Goal: Transaction & Acquisition: Purchase product/service

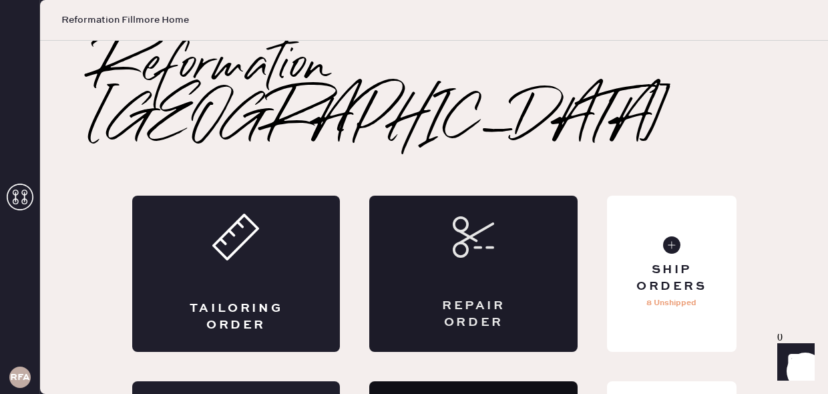
click at [455, 216] on icon at bounding box center [473, 236] width 41 height 41
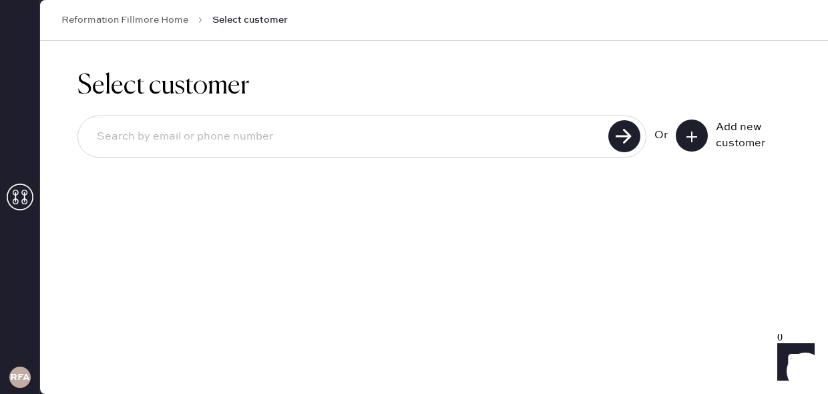
click at [164, 138] on input at bounding box center [345, 137] width 518 height 31
click at [689, 130] on icon at bounding box center [691, 136] width 13 height 13
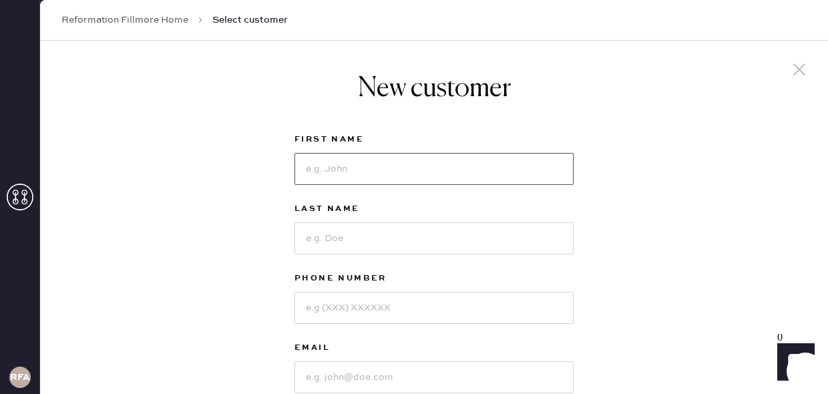
click at [355, 172] on input at bounding box center [434, 169] width 279 height 32
type input "Nour"
click at [357, 242] on input at bounding box center [434, 238] width 279 height 32
type input "Alaoui"
click at [371, 307] on input at bounding box center [434, 308] width 279 height 32
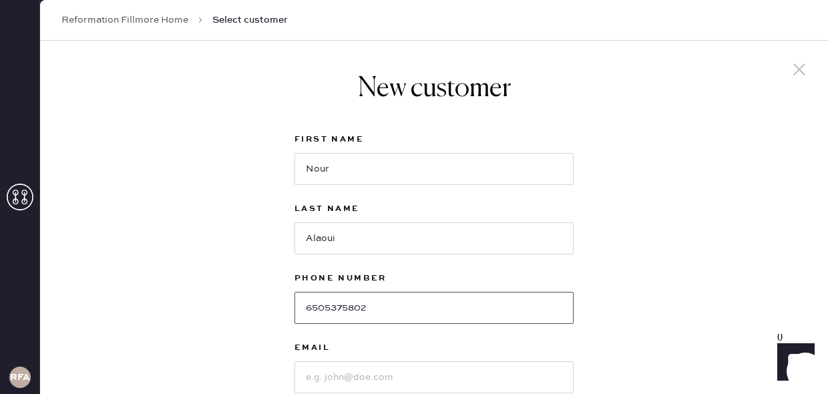
type input "6505375802"
click at [369, 375] on input at bounding box center [434, 377] width 279 height 32
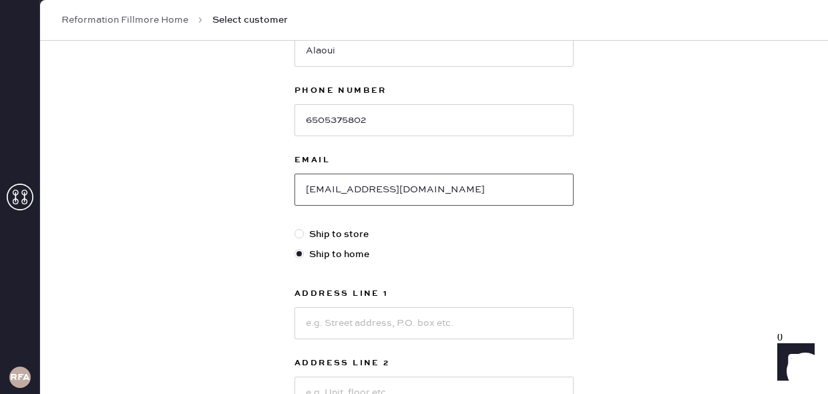
scroll to position [217, 0]
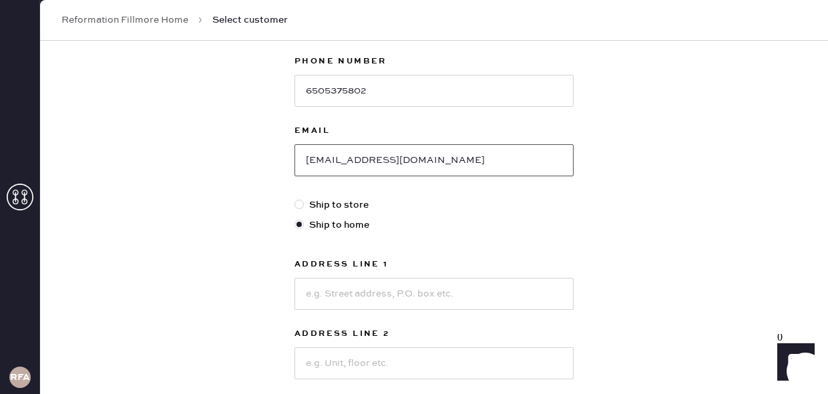
type input "[EMAIL_ADDRESS][DOMAIN_NAME]"
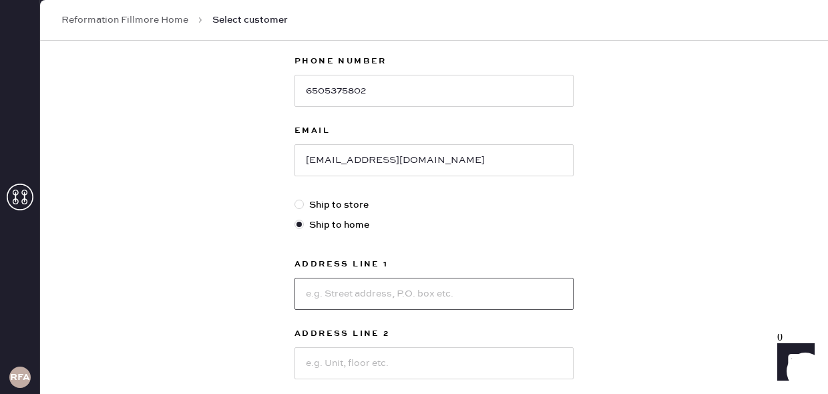
click at [383, 289] on input at bounding box center [434, 294] width 279 height 32
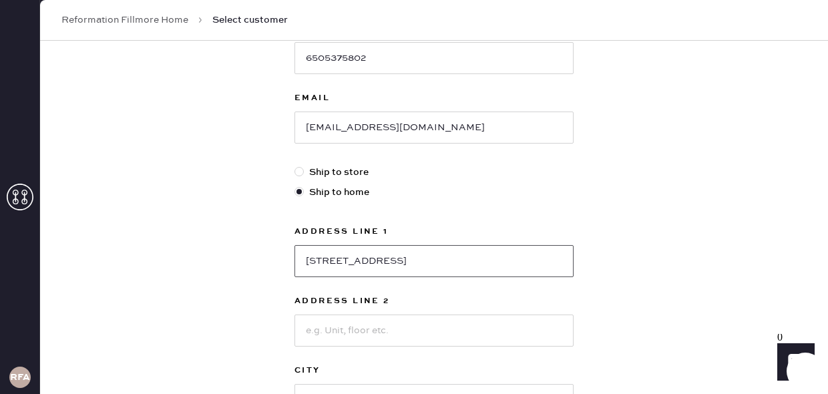
scroll to position [302, 0]
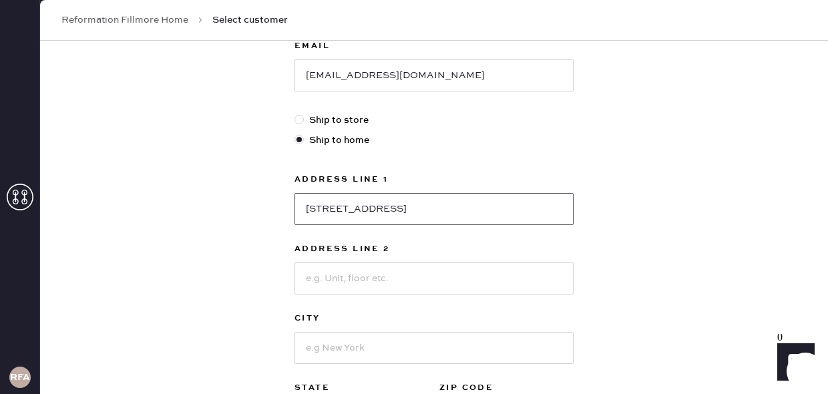
type input "[STREET_ADDRESS]"
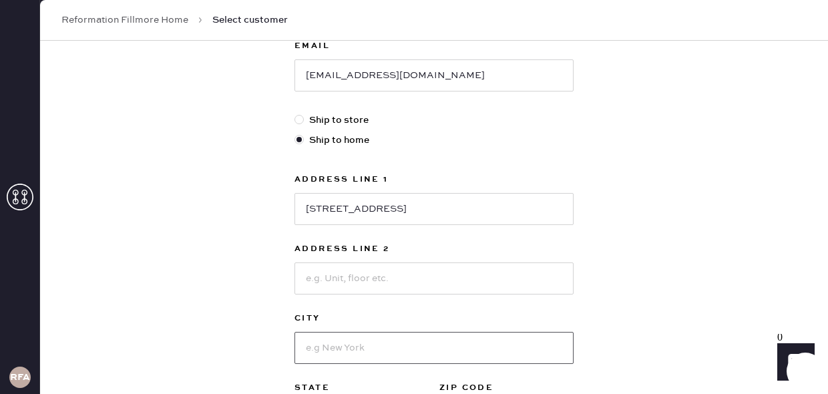
click at [324, 354] on input at bounding box center [434, 348] width 279 height 32
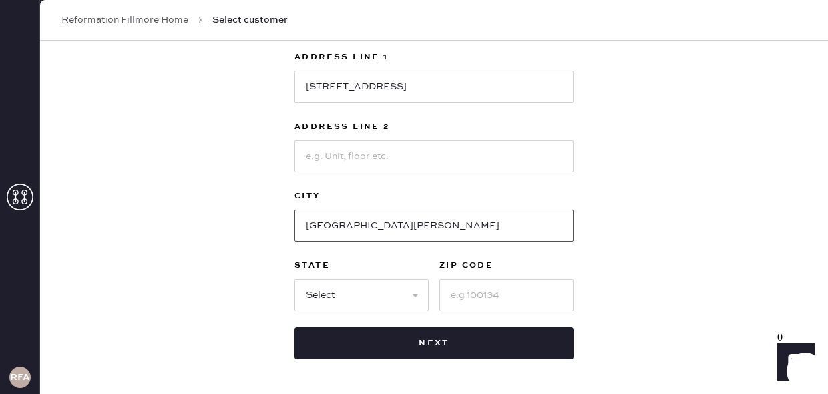
scroll to position [425, 0]
type input "[GEOGRAPHIC_DATA][PERSON_NAME]"
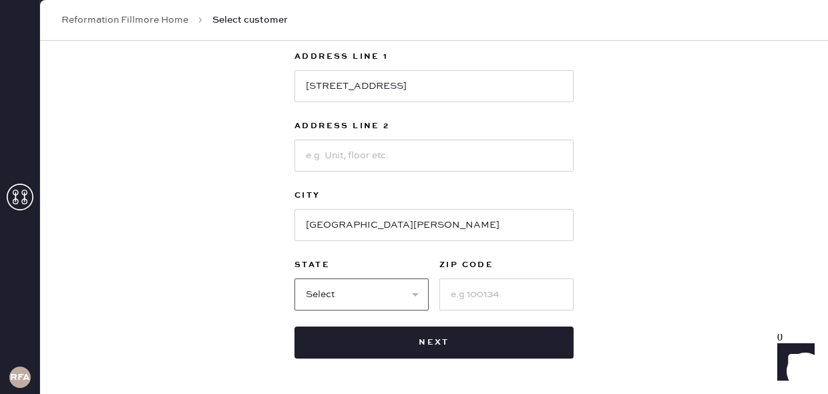
click at [420, 293] on select "Select AK AL AR AZ CA CO CT [GEOGRAPHIC_DATA] DE FL [GEOGRAPHIC_DATA] HI [GEOGR…" at bounding box center [362, 295] width 134 height 32
select select "CA"
click at [295, 279] on select "Select AK AL AR AZ CA CO CT [GEOGRAPHIC_DATA] DE FL [GEOGRAPHIC_DATA] HI [GEOGR…" at bounding box center [362, 295] width 134 height 32
click at [484, 307] on input at bounding box center [506, 295] width 134 height 32
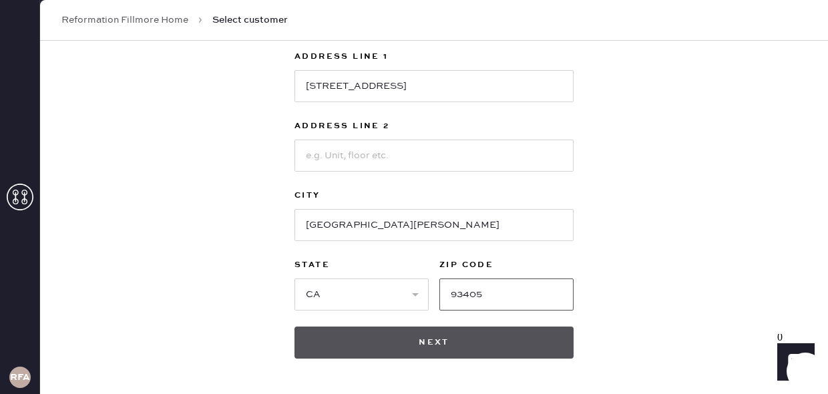
type input "93405"
click at [467, 350] on button "Next" at bounding box center [434, 343] width 279 height 32
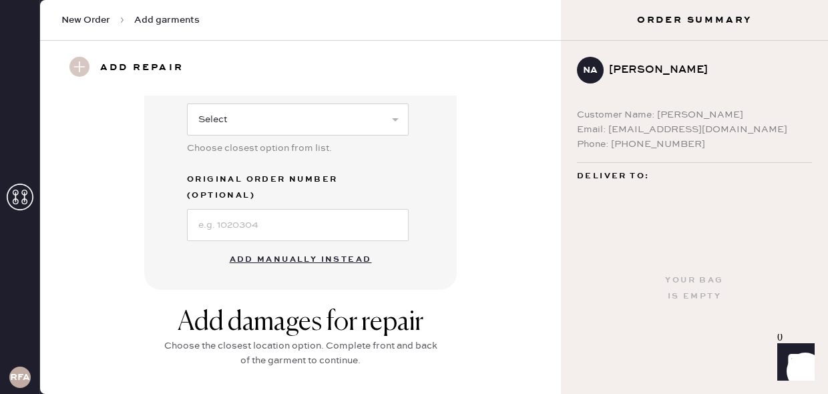
click at [337, 246] on button "Add manually instead" at bounding box center [301, 259] width 158 height 27
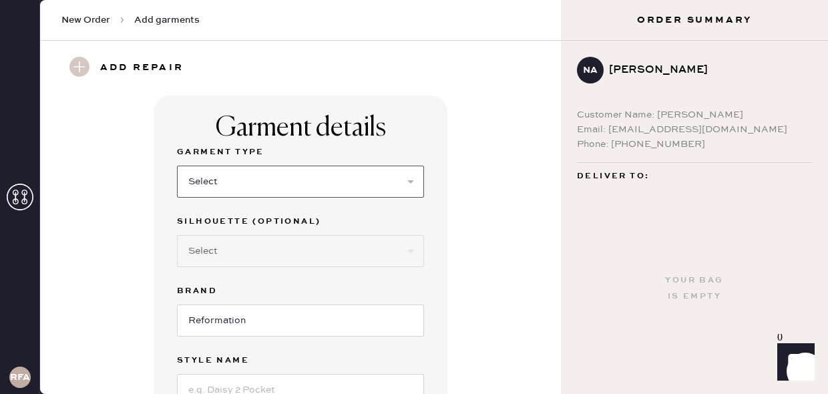
click at [255, 180] on select "Select Basic Skirt Jeans Leggings Pants Shorts Basic Sleeved Dress Basic Sleeve…" at bounding box center [300, 182] width 247 height 32
select select "15"
click at [177, 166] on select "Select Basic Skirt Jeans Leggings Pants Shorts Basic Sleeved Dress Basic Sleeve…" at bounding box center [300, 182] width 247 height 32
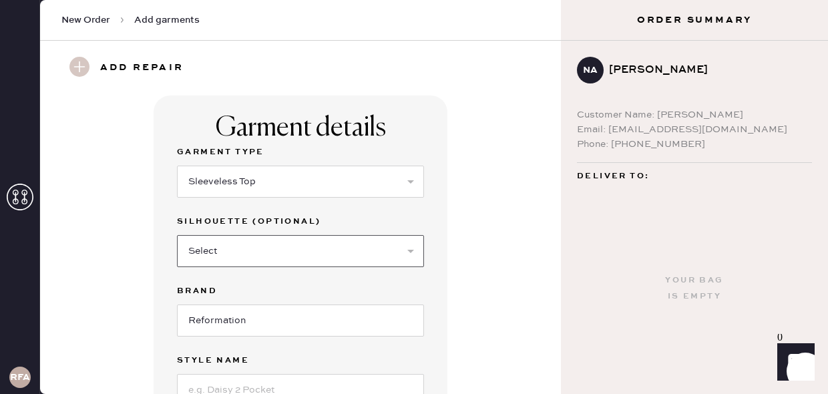
click at [280, 252] on select "Select Crop top Full Length Other" at bounding box center [300, 251] width 247 height 32
select select "69"
click at [177, 235] on select "Select Crop top Full Length Other" at bounding box center [300, 251] width 247 height 32
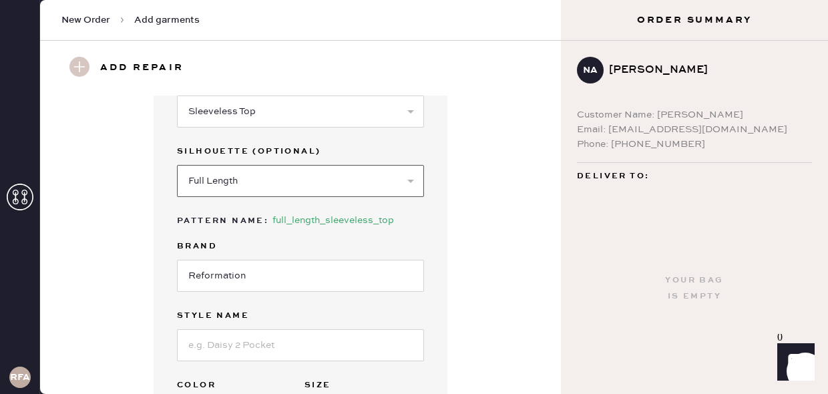
scroll to position [75, 0]
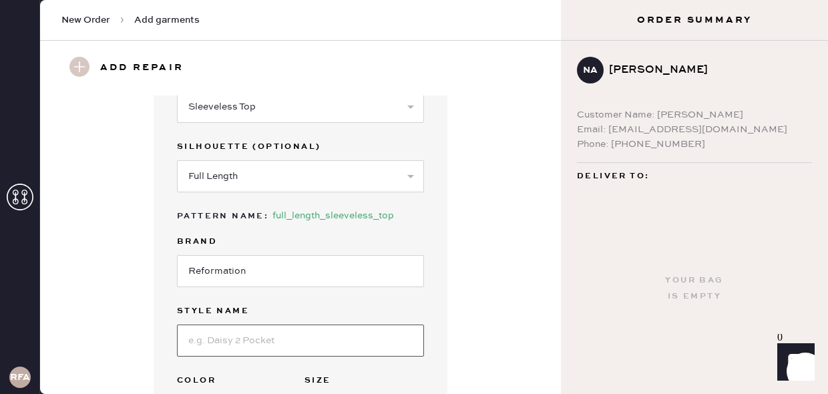
click at [255, 349] on input at bounding box center [300, 341] width 247 height 32
type input "Black"
drag, startPoint x: 225, startPoint y: 342, endPoint x: 176, endPoint y: 342, distance: 49.4
click at [176, 342] on div "Garment details Garment Type Select Basic Skirt Jeans Leggings Pants Shorts Bas…" at bounding box center [301, 280] width 294 height 518
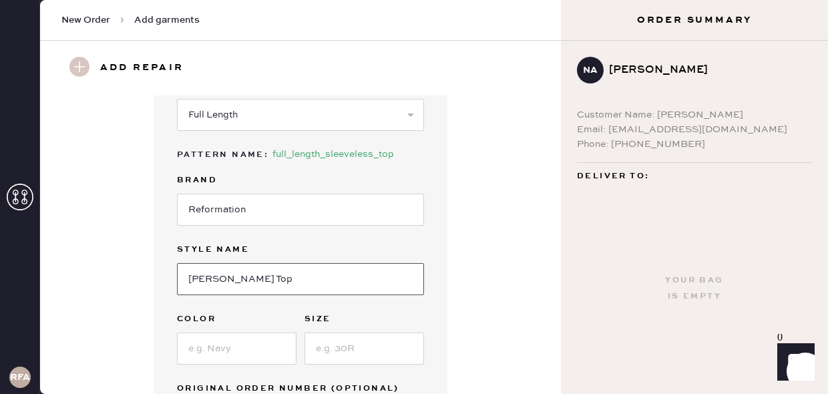
scroll to position [147, 0]
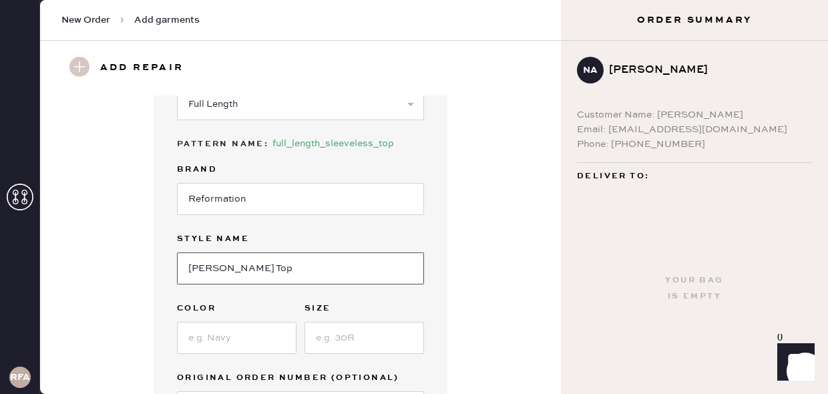
type input "[PERSON_NAME] Top"
click at [215, 355] on div "Garment Type Select Basic Skirt Jeans Leggings Pants Shorts Basic Sleeved Dress…" at bounding box center [300, 210] width 247 height 426
click at [218, 341] on input at bounding box center [237, 338] width 120 height 32
type input "Black"
click at [359, 338] on input at bounding box center [365, 338] width 120 height 32
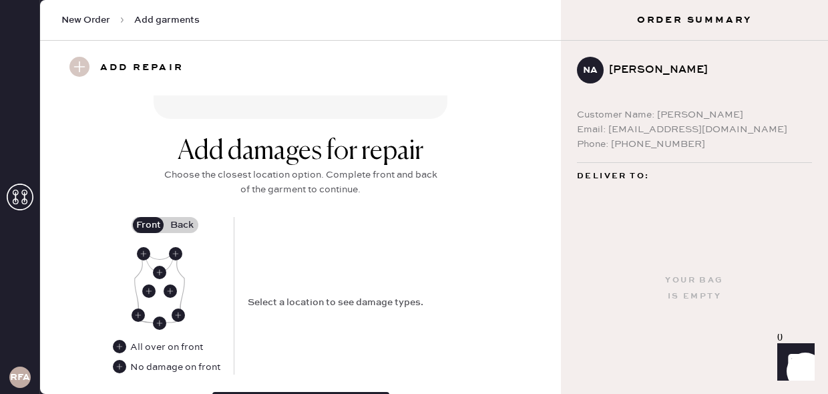
scroll to position [497, 0]
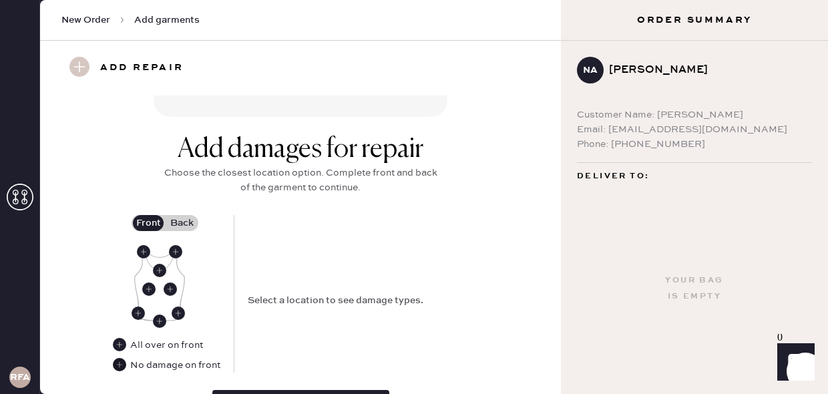
type input "8"
click at [119, 365] on use at bounding box center [119, 364] width 13 height 13
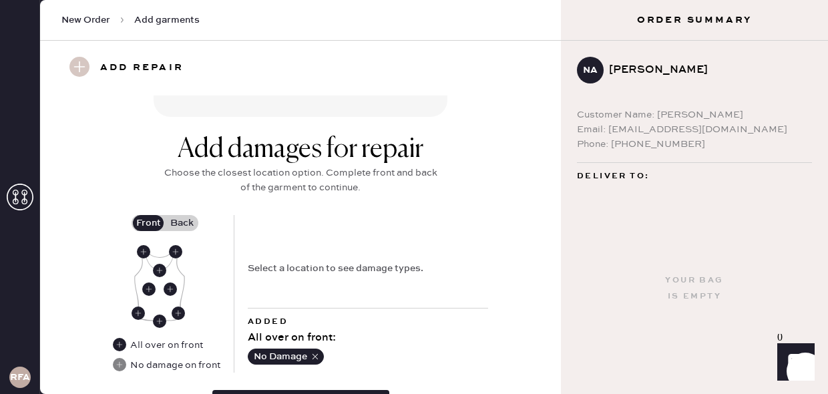
click at [190, 221] on label "Back" at bounding box center [181, 223] width 33 height 16
click at [182, 223] on input "Back" at bounding box center [182, 223] width 0 height 0
click at [149, 287] on use at bounding box center [148, 289] width 13 height 13
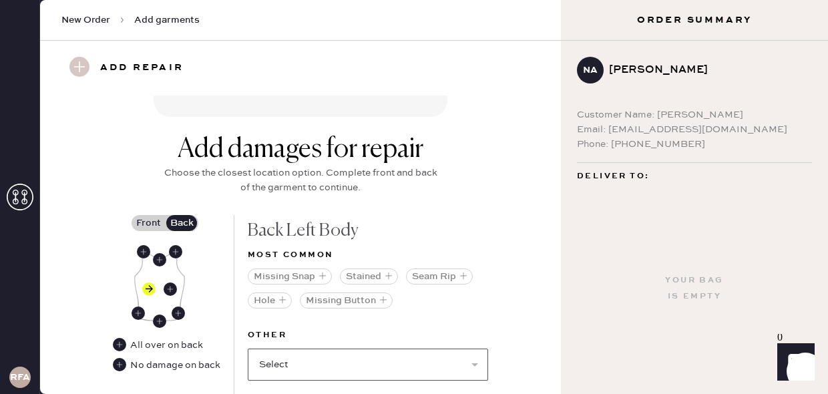
click at [330, 371] on select "Select Broken / Ripped Hem Broken Beads Broken Belt Loop Broken Button Broken C…" at bounding box center [368, 365] width 240 height 32
select select "1506"
click at [248, 349] on select "Select Broken / Ripped Hem Broken Beads Broken Belt Loop Broken Button Broken C…" at bounding box center [368, 365] width 240 height 32
select select
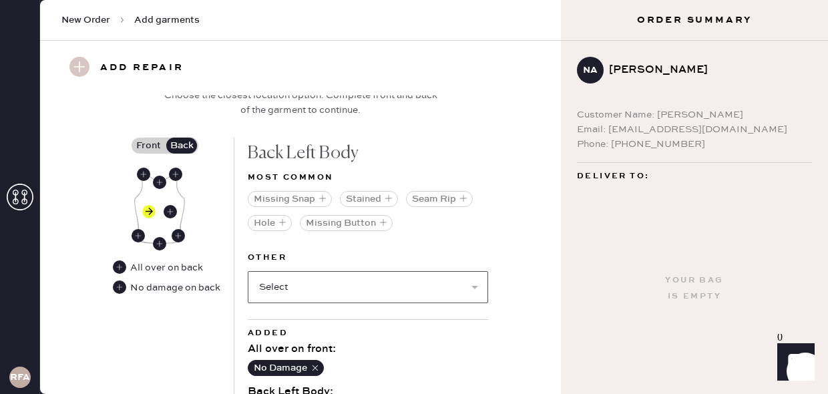
scroll to position [573, 0]
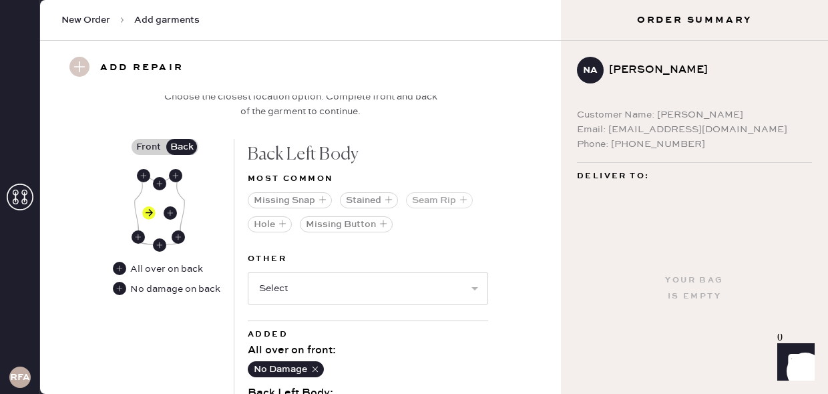
click at [466, 200] on icon "button" at bounding box center [464, 200] width 8 height 8
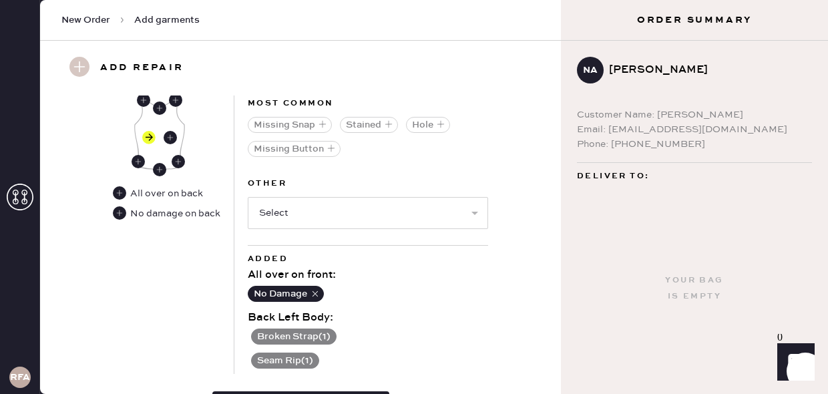
scroll to position [652, 0]
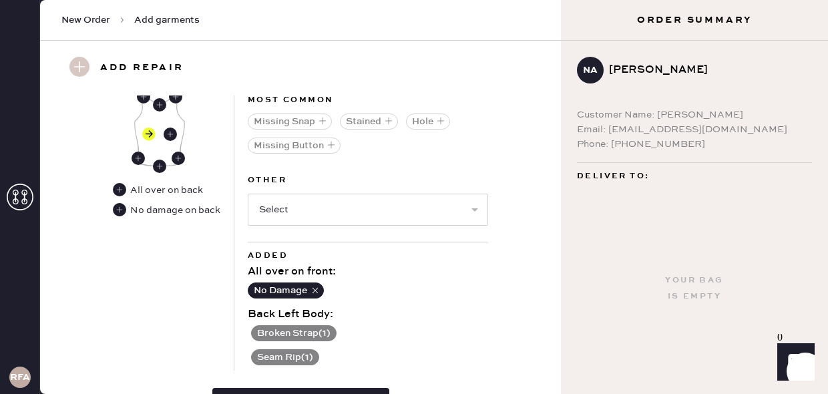
click at [315, 332] on button "Broken Strap ( 1 )" at bounding box center [293, 333] width 85 height 16
click at [253, 331] on use at bounding box center [255, 333] width 13 height 13
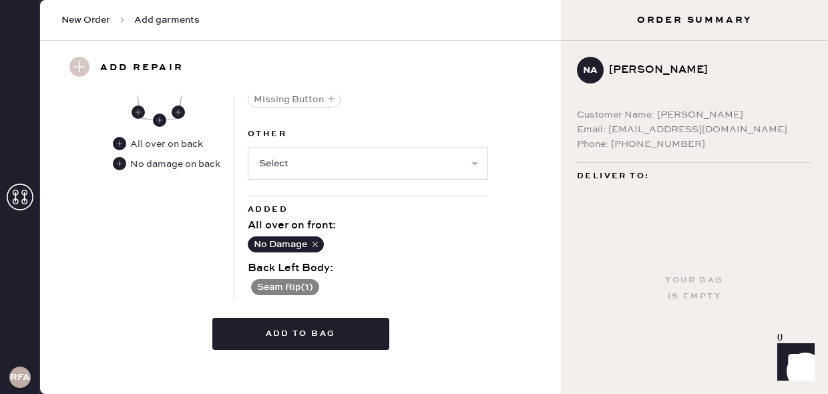
scroll to position [712, 0]
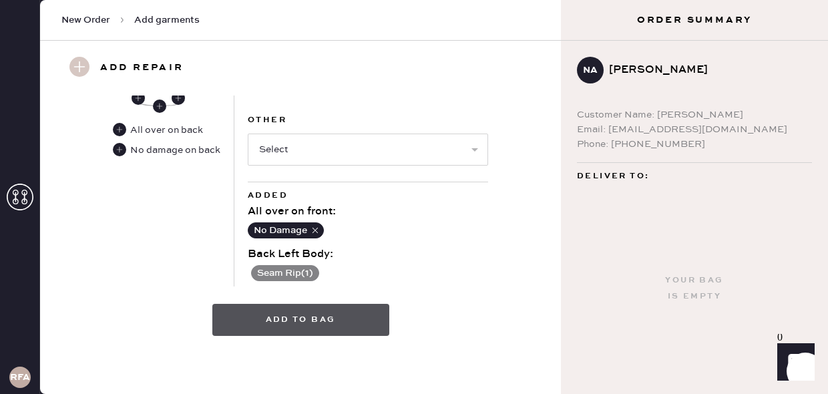
click at [309, 325] on button "Add to bag" at bounding box center [300, 320] width 177 height 32
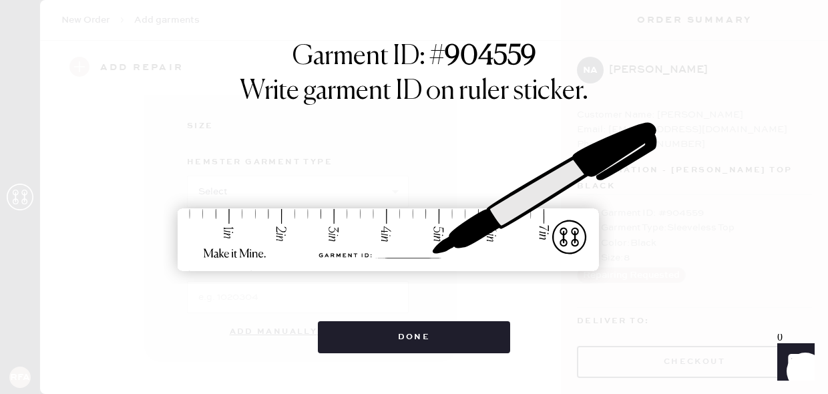
scroll to position [263, 0]
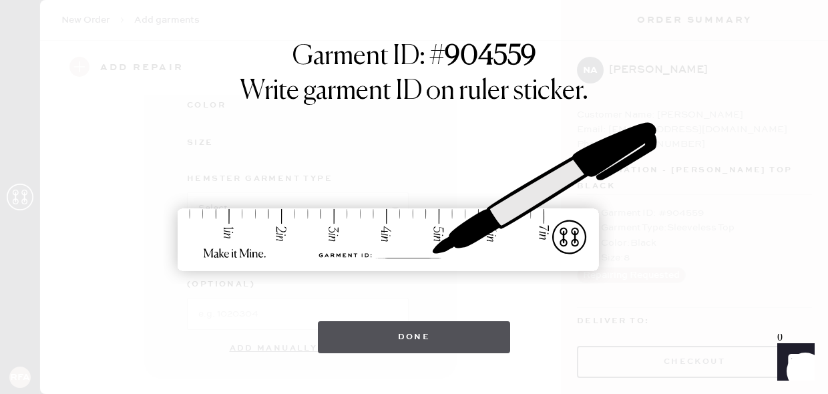
click at [386, 338] on button "Done" at bounding box center [414, 337] width 193 height 32
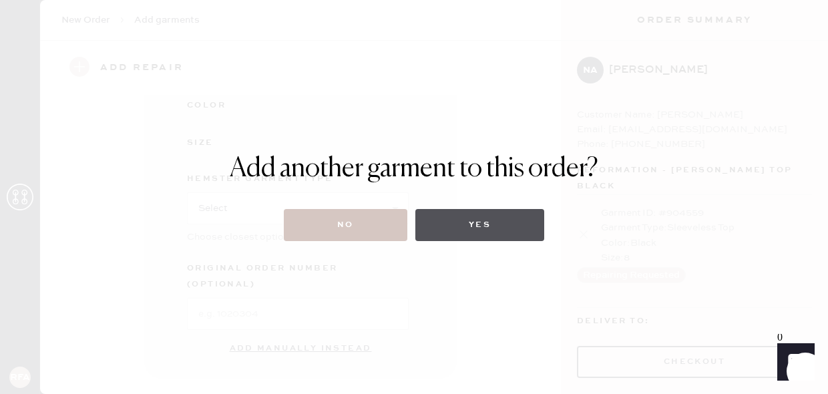
click at [485, 219] on button "Yes" at bounding box center [479, 225] width 129 height 32
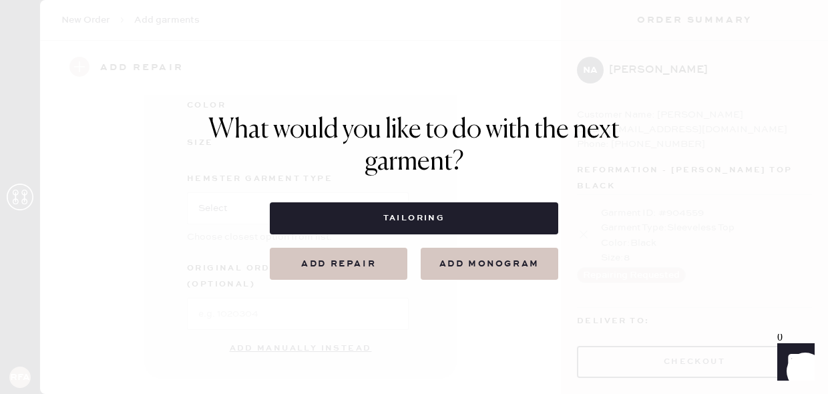
click at [367, 271] on button "Add repair" at bounding box center [339, 264] width 138 height 32
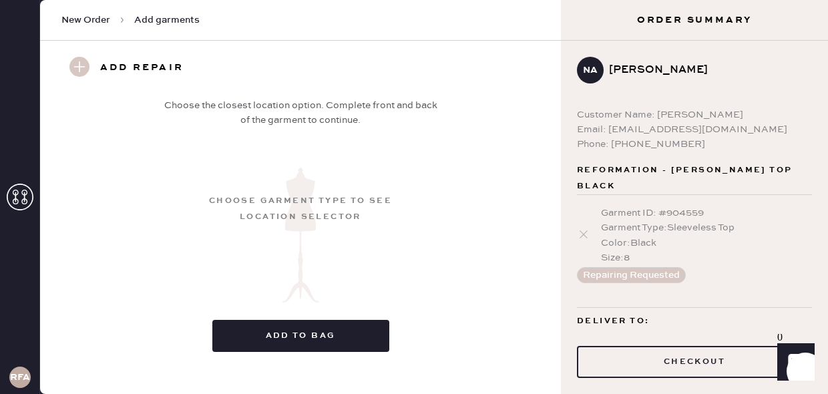
click at [81, 69] on use at bounding box center [79, 67] width 20 height 20
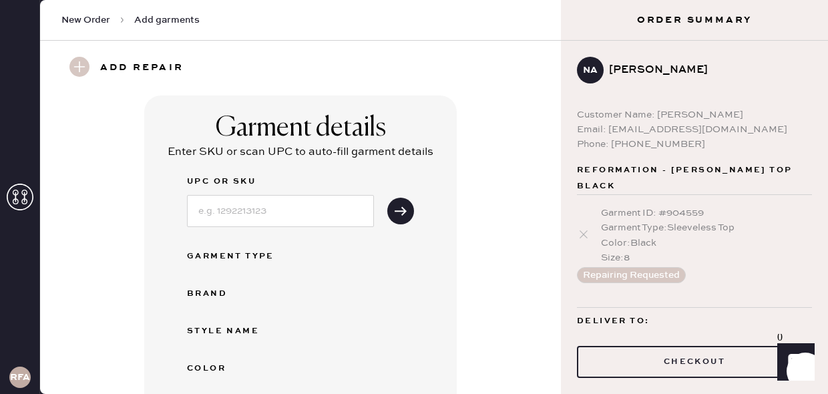
scroll to position [417, 0]
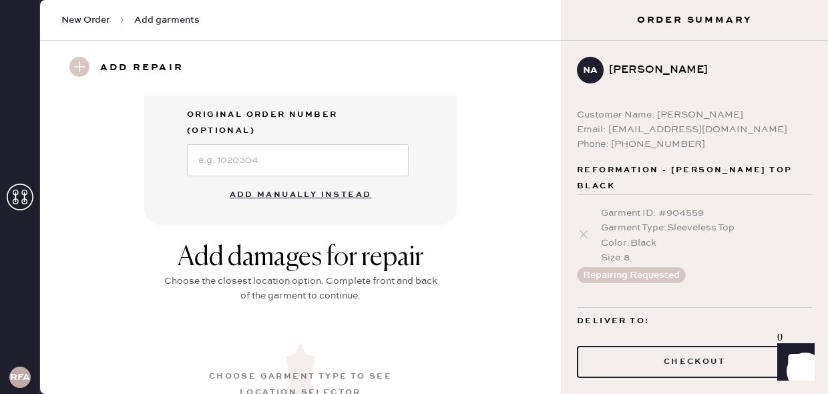
click at [313, 182] on button "Add manually instead" at bounding box center [301, 195] width 158 height 27
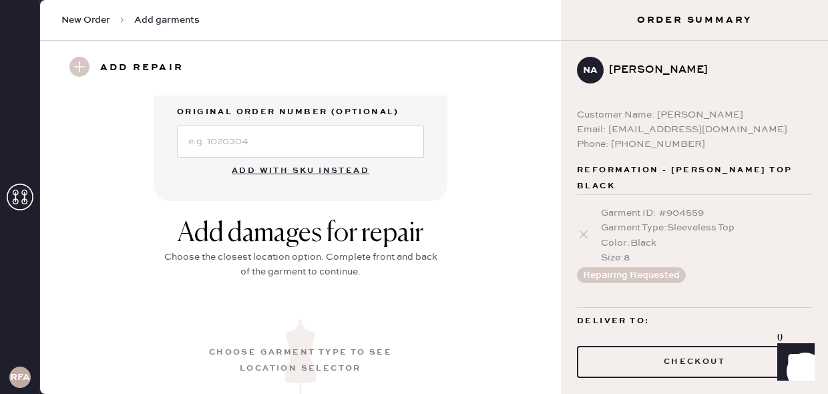
scroll to position [0, 0]
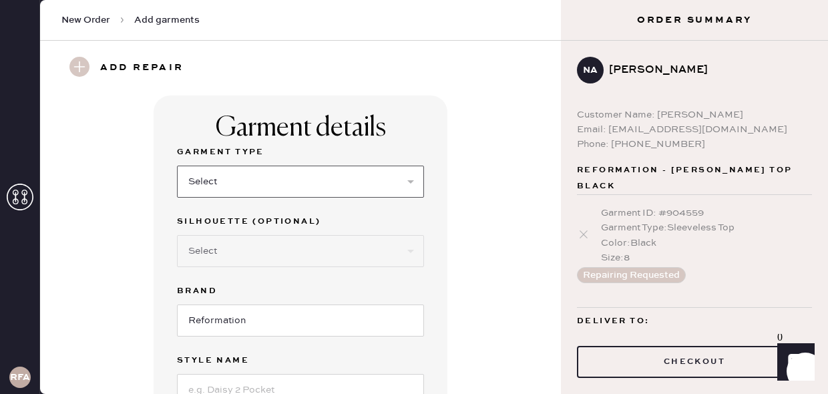
click at [284, 176] on select "Select Basic Skirt Jeans Leggings Pants Shorts Basic Sleeved Dress Basic Sleeve…" at bounding box center [300, 182] width 247 height 32
select select "31"
click at [177, 166] on select "Select Basic Skirt Jeans Leggings Pants Shorts Basic Sleeved Dress Basic Sleeve…" at bounding box center [300, 182] width 247 height 32
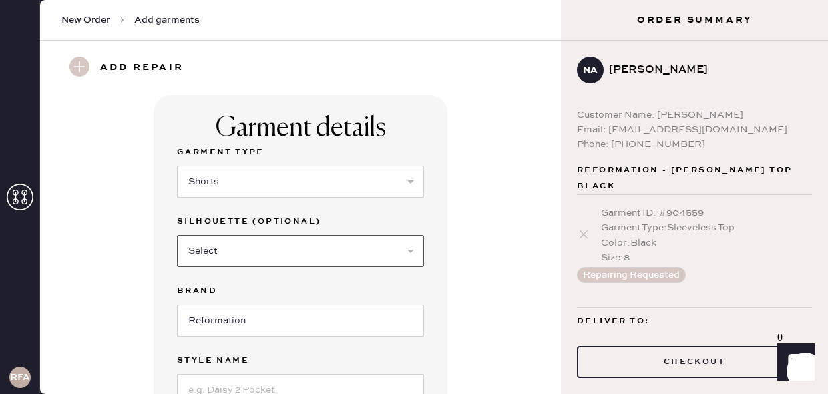
click at [283, 253] on select "Select Other" at bounding box center [300, 251] width 247 height 32
click at [260, 250] on select "Select Other" at bounding box center [300, 251] width 247 height 32
select select "other"
click at [177, 235] on select "Select Other" at bounding box center [300, 251] width 247 height 32
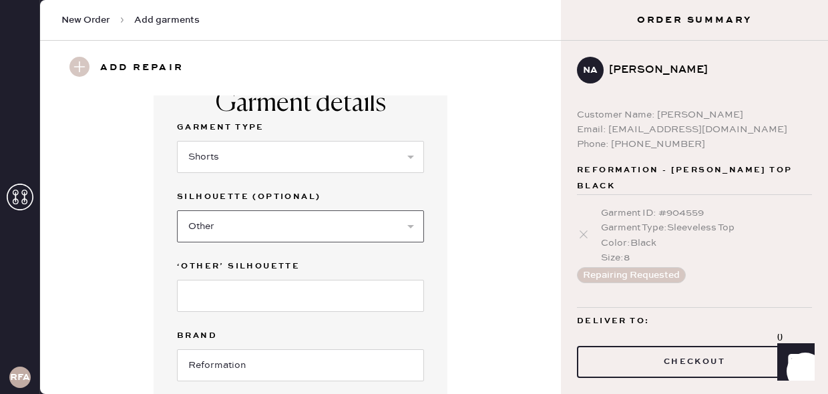
scroll to position [24, 0]
click at [250, 232] on select "Select Other" at bounding box center [300, 227] width 247 height 32
click at [216, 224] on select "Select Other" at bounding box center [300, 227] width 247 height 32
select select
click at [177, 211] on select "Select Other" at bounding box center [300, 227] width 247 height 32
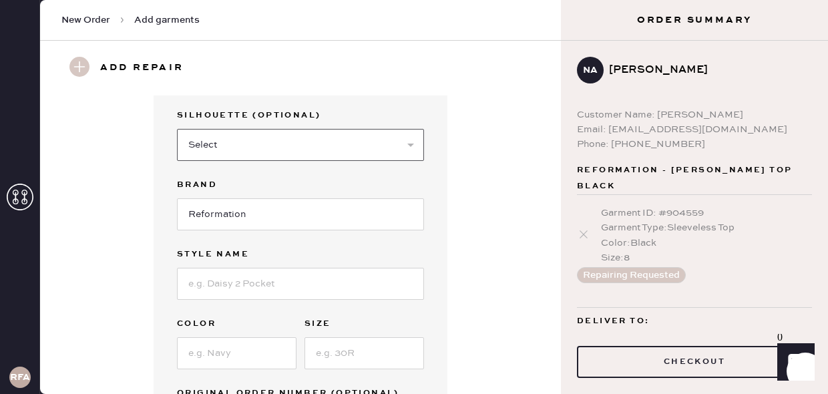
scroll to position [109, 0]
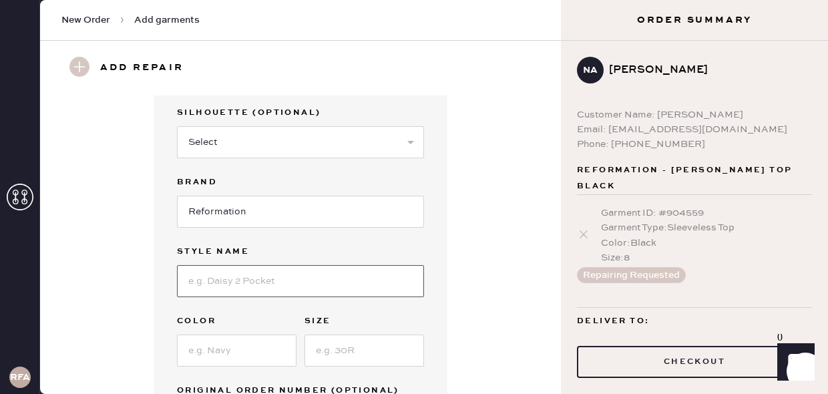
click at [218, 278] on input at bounding box center [300, 281] width 247 height 32
click at [201, 283] on input "[PERSON_NAME]" at bounding box center [300, 281] width 247 height 32
type input "[PERSON_NAME]"
click at [222, 349] on input at bounding box center [237, 351] width 120 height 32
type input "Black"
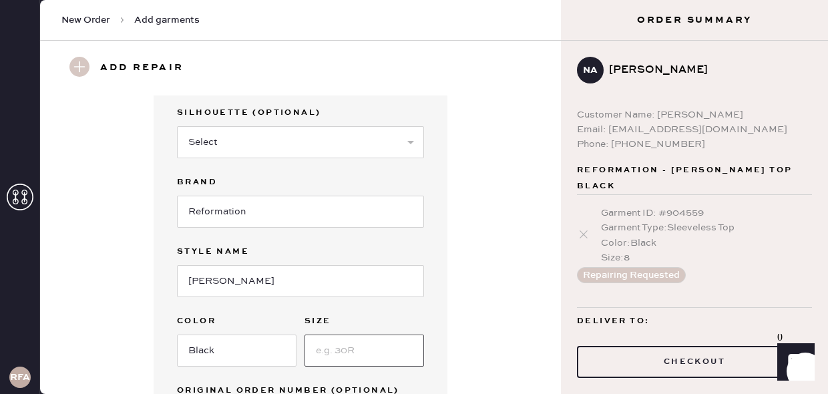
click at [348, 356] on input at bounding box center [365, 351] width 120 height 32
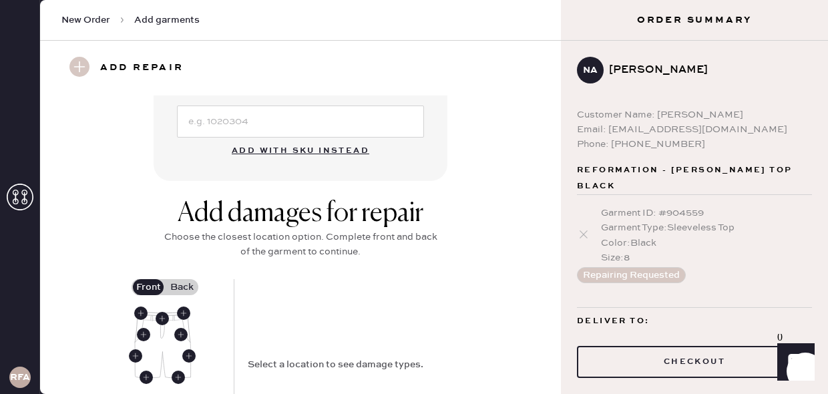
scroll to position [414, 0]
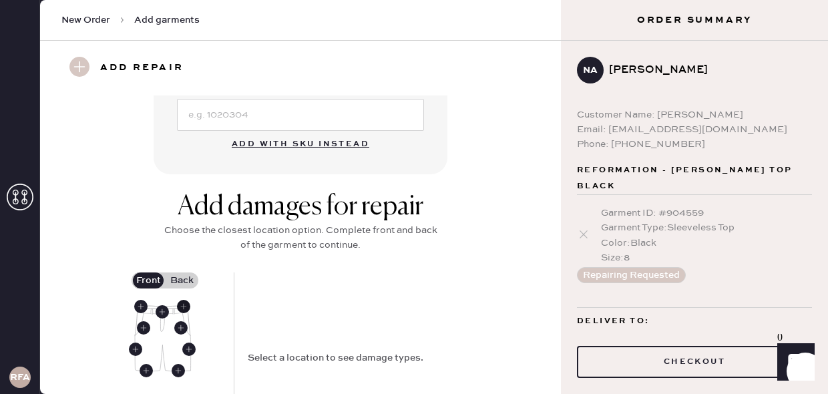
type input "10"
click at [184, 308] on use at bounding box center [183, 306] width 13 height 13
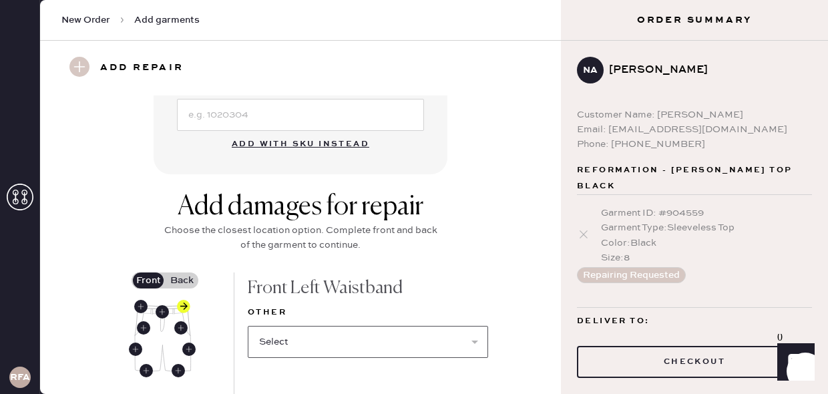
click at [290, 351] on select "Select Broken / Ripped Hem Broken Beads Broken Belt Loop Broken Button Broken E…" at bounding box center [368, 342] width 240 height 32
select select "1318"
click at [248, 326] on select "Select Broken / Ripped Hem Broken Beads Broken Belt Loop Broken Button Broken E…" at bounding box center [368, 342] width 240 height 32
select select
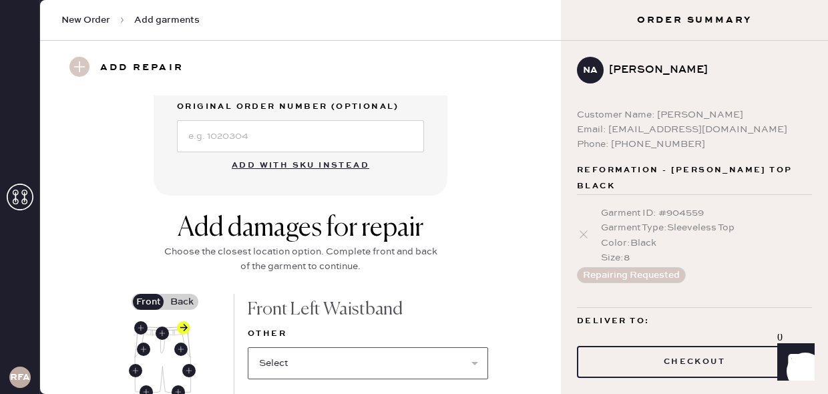
scroll to position [382, 0]
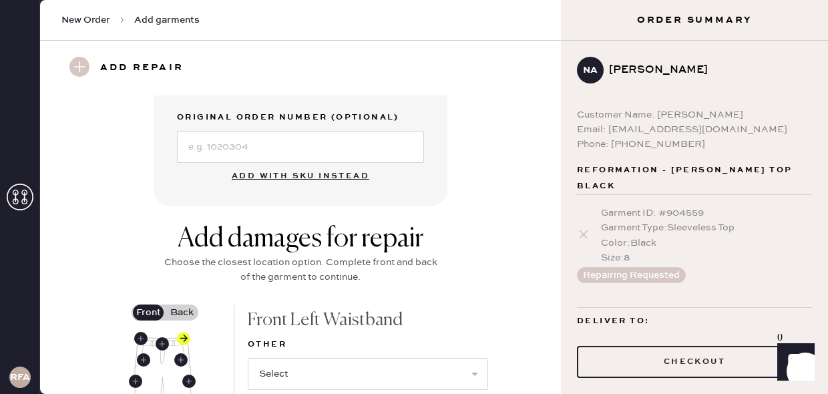
click at [188, 312] on label "Back" at bounding box center [181, 313] width 33 height 16
click at [182, 313] on input "Back" at bounding box center [182, 313] width 0 height 0
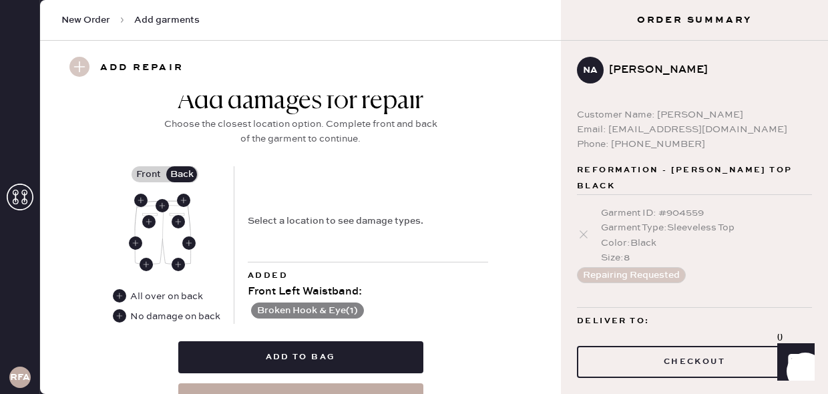
scroll to position [524, 0]
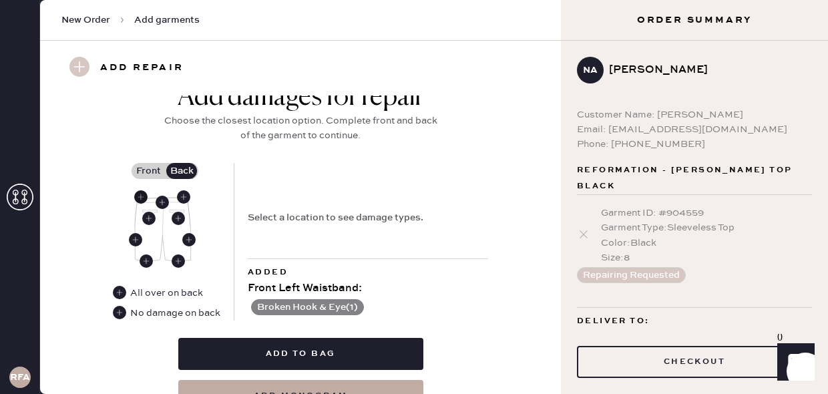
click at [144, 192] on use at bounding box center [140, 196] width 13 height 13
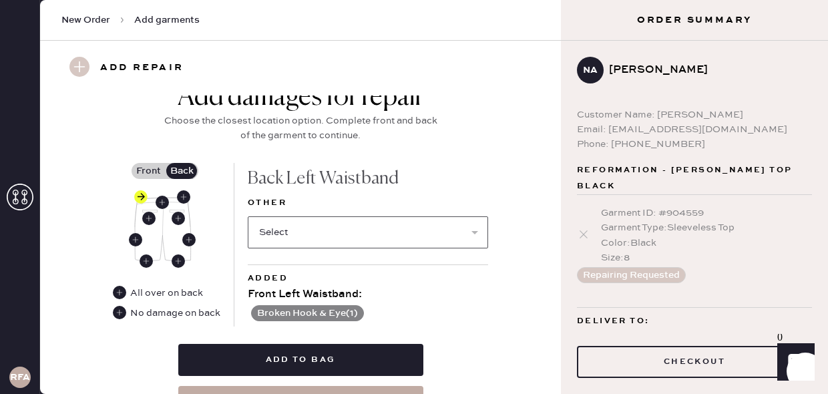
click at [271, 228] on select "Select Broken / Ripped Hem Broken Beads Broken Belt Loop Broken Button Broken E…" at bounding box center [368, 232] width 240 height 32
select select "1318"
click at [248, 216] on select "Select Broken / Ripped Hem Broken Beads Broken Belt Loop Broken Button Broken E…" at bounding box center [368, 232] width 240 height 32
select select
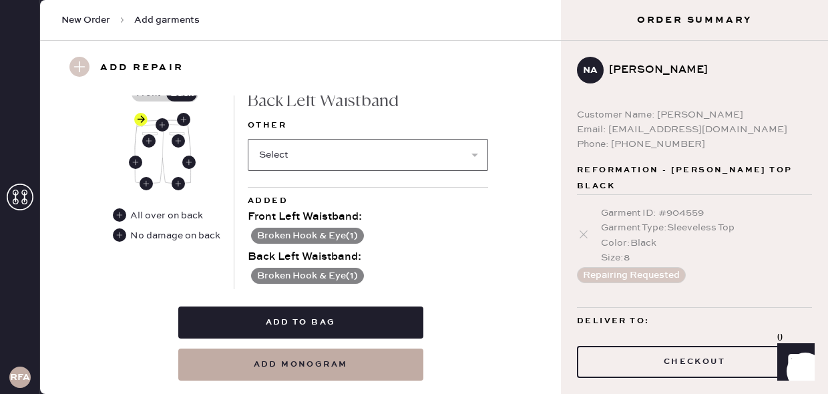
scroll to position [608, 0]
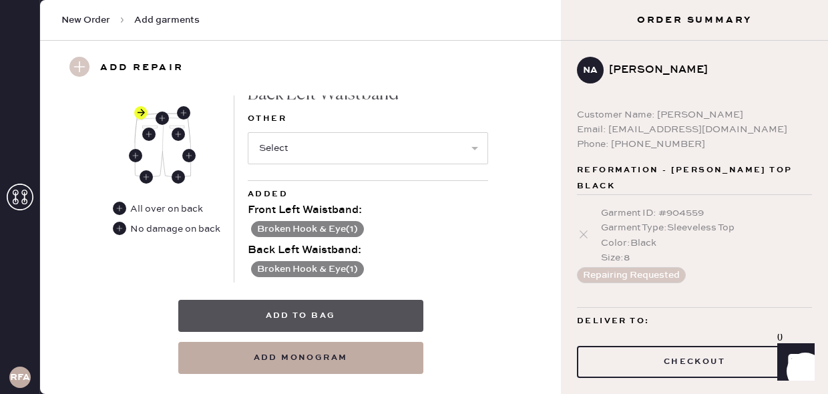
click at [311, 311] on button "Add to bag" at bounding box center [300, 316] width 245 height 32
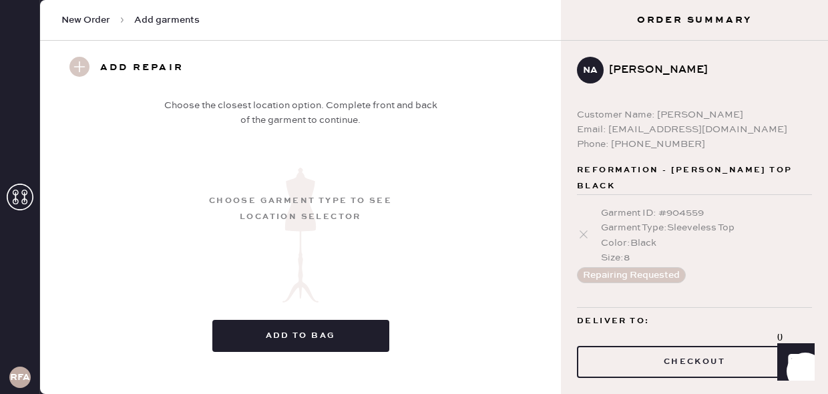
scroll to position [263, 0]
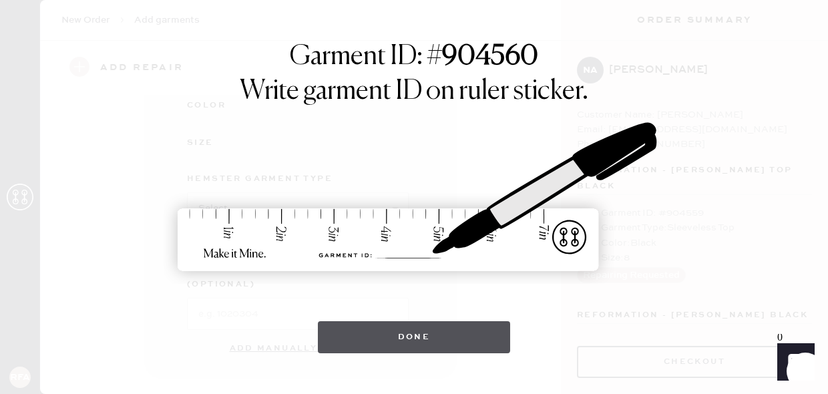
click at [408, 341] on button "Done" at bounding box center [414, 337] width 193 height 32
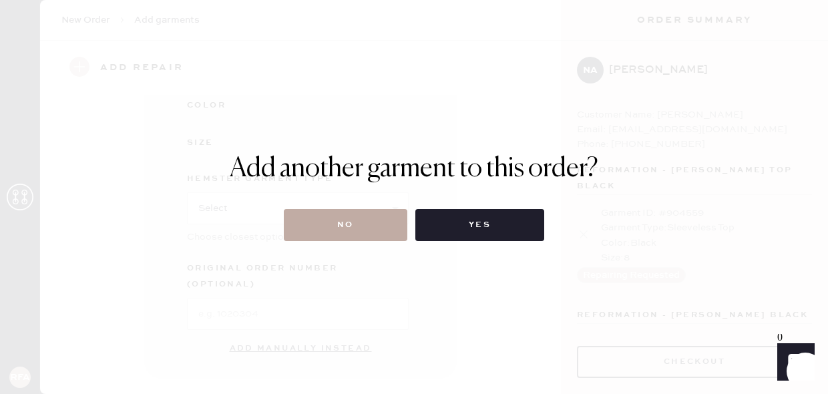
click at [369, 228] on button "No" at bounding box center [346, 225] width 124 height 32
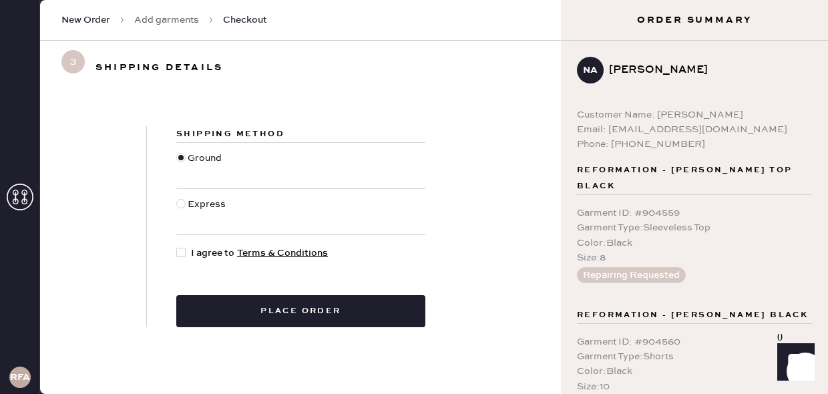
click at [180, 205] on div at bounding box center [180, 203] width 9 height 9
click at [177, 198] on input "Express" at bounding box center [176, 197] width 1 height 1
radio input "true"
click at [182, 255] on div at bounding box center [180, 252] width 9 height 9
click at [177, 246] on input "I agree to Terms & Conditions" at bounding box center [176, 246] width 1 height 1
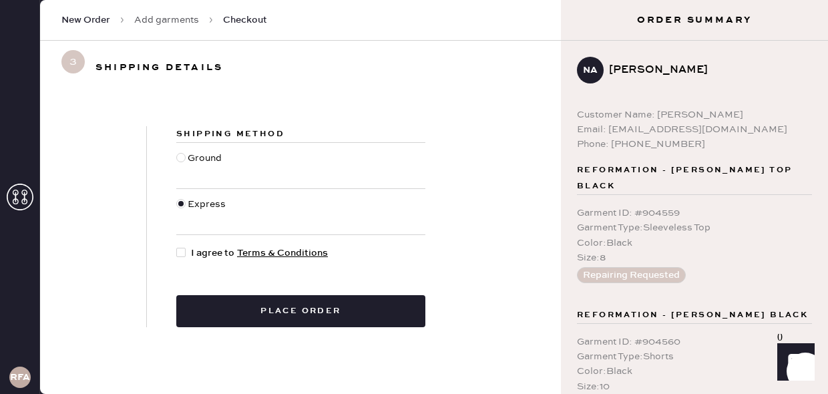
checkbox input "true"
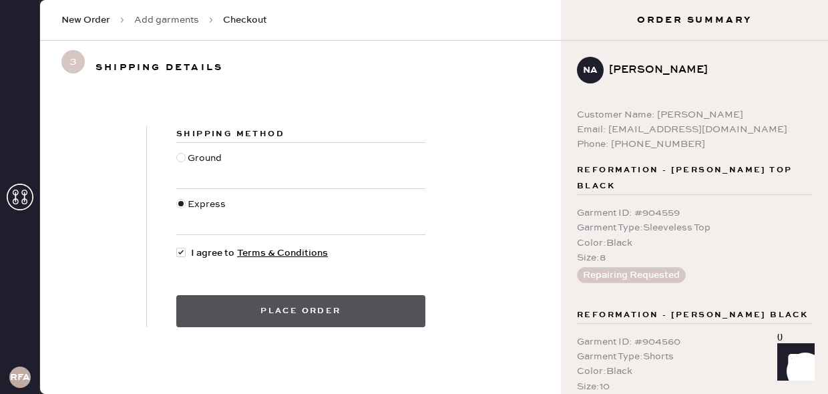
click at [276, 315] on button "Place order" at bounding box center [300, 311] width 249 height 32
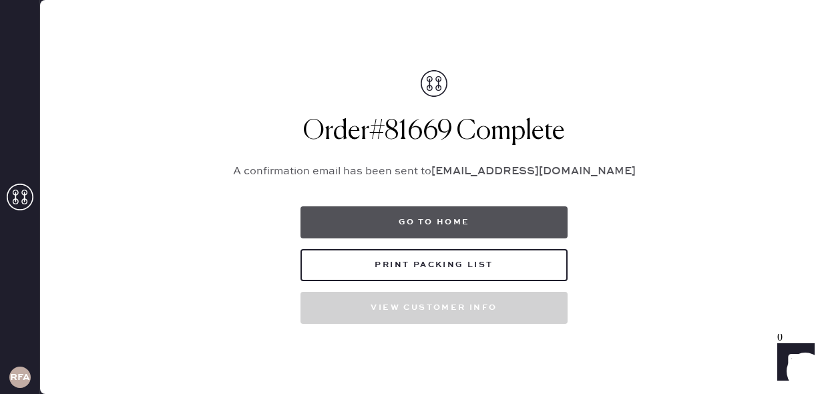
click at [375, 234] on button "Go to home" at bounding box center [434, 222] width 267 height 32
